Goal: Check status: Check status

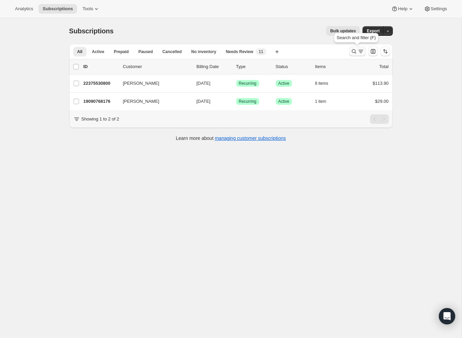
click at [353, 47] on button "Search and filter results" at bounding box center [357, 52] width 16 height 10
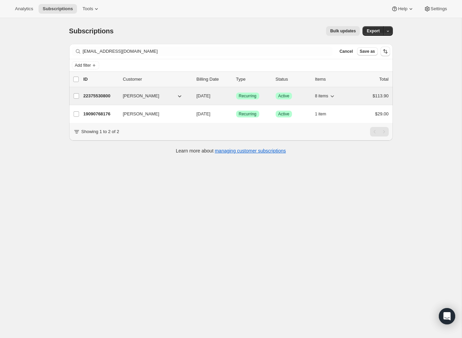
click at [119, 96] on div "22375530800 [PERSON_NAME] [DATE] Success Recurring Success Active 8 items $113.…" at bounding box center [236, 96] width 305 height 10
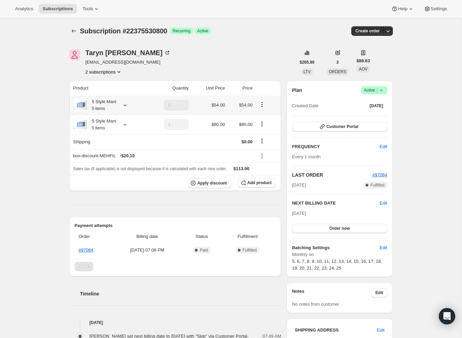
click at [126, 106] on icon at bounding box center [125, 106] width 3 height 2
click at [34, 197] on div "Subscription #22375530800. This page is ready Subscription #22375530800 Success…" at bounding box center [231, 244] width 462 height 453
click at [126, 129] on div "5 Style Mani 5 items" at bounding box center [108, 125] width 71 height 14
click at [126, 125] on icon at bounding box center [125, 124] width 7 height 7
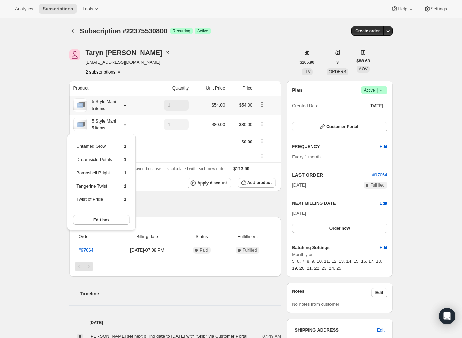
click at [125, 105] on icon at bounding box center [125, 105] width 7 height 7
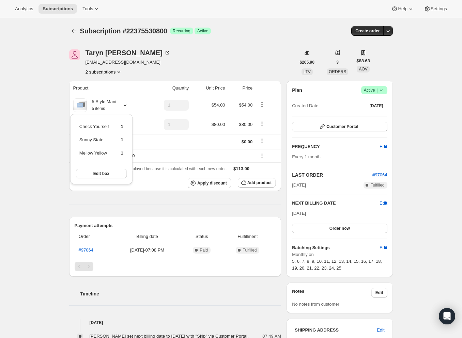
click at [31, 138] on div "Subscription #22375530800. This page is ready Subscription #22375530800 Success…" at bounding box center [231, 244] width 462 height 453
click at [376, 173] on span "#97064" at bounding box center [380, 174] width 15 height 5
click at [124, 106] on icon at bounding box center [125, 105] width 7 height 7
click at [44, 114] on div "Subscription #22375530800. This page is ready Subscription #22375530800 Success…" at bounding box center [231, 244] width 462 height 453
